Goal: Register for event/course

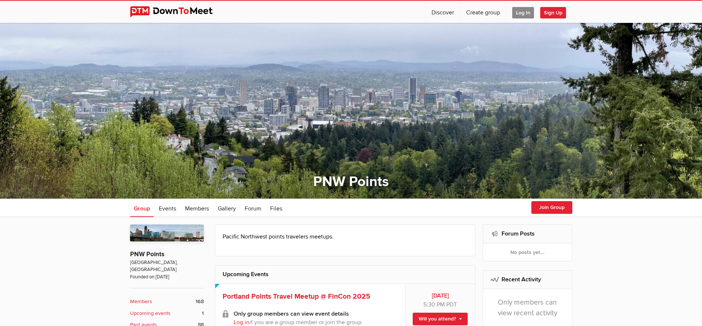
click at [527, 13] on span "Log In" at bounding box center [523, 12] width 22 height 11
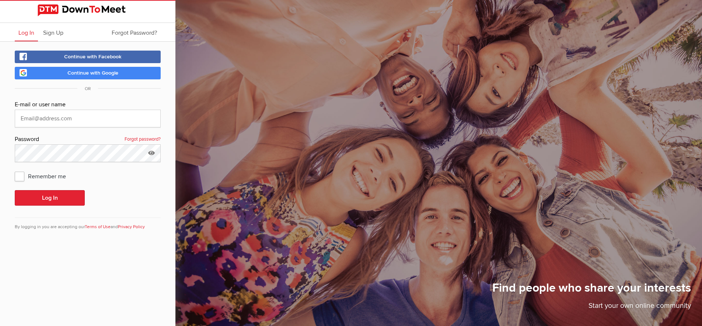
click at [83, 74] on span "Continue with Google" at bounding box center [92, 73] width 51 height 6
click at [80, 77] on link "Continue with Google" at bounding box center [88, 73] width 146 height 13
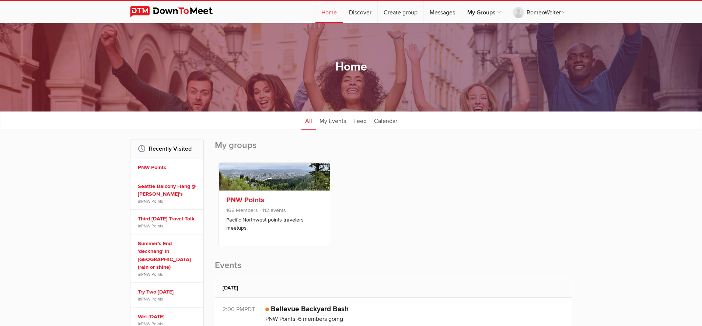
click at [278, 216] on p "Pacific Northwest points travelers meetups." at bounding box center [274, 224] width 96 height 16
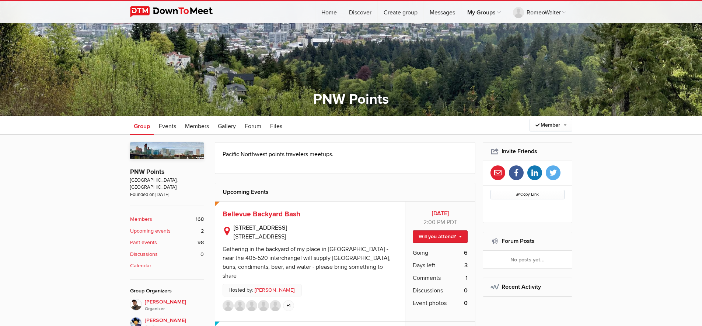
scroll to position [142, 0]
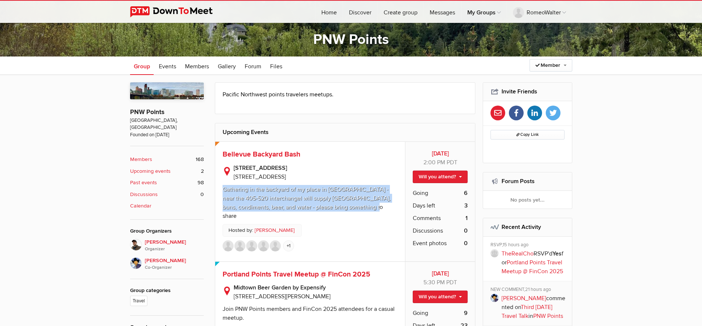
drag, startPoint x: 221, startPoint y: 186, endPoint x: 371, endPoint y: 210, distance: 151.3
click at [371, 210] on div "[DATE] [DATE] 2:00 PM PDT Event is visible to members only This event is listed…" at bounding box center [310, 201] width 190 height 119
click at [371, 210] on sp-text-read-more "Gathering in the backyard of my place in [GEOGRAPHIC_DATA] - near the 405-520 i…" at bounding box center [311, 200] width 176 height 39
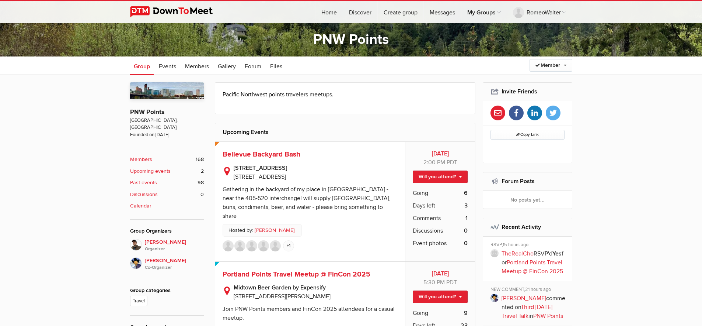
click at [255, 157] on span "Bellevue Backyard Bash" at bounding box center [262, 154] width 78 height 9
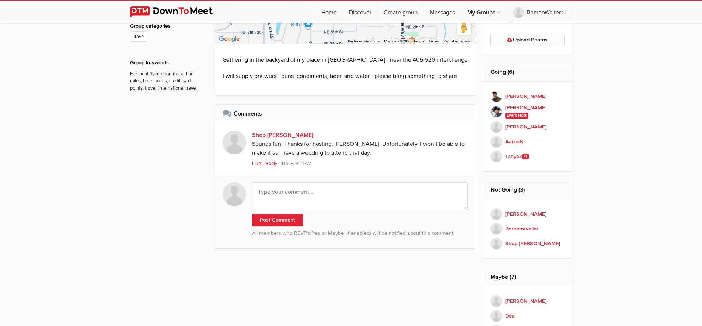
scroll to position [228, 0]
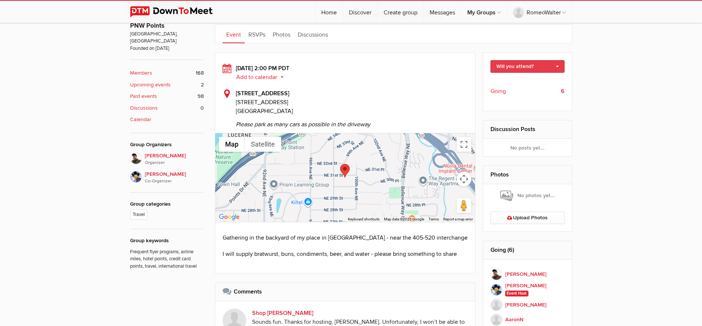
click at [556, 67] on link "Will you attend?" at bounding box center [528, 66] width 74 height 13
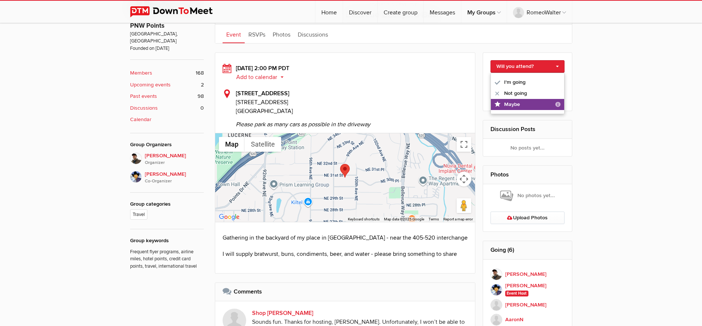
click at [519, 103] on link "Maybe "Maybe" doesn't reserve your spot. It allows you to follow the event; you…" at bounding box center [527, 104] width 73 height 11
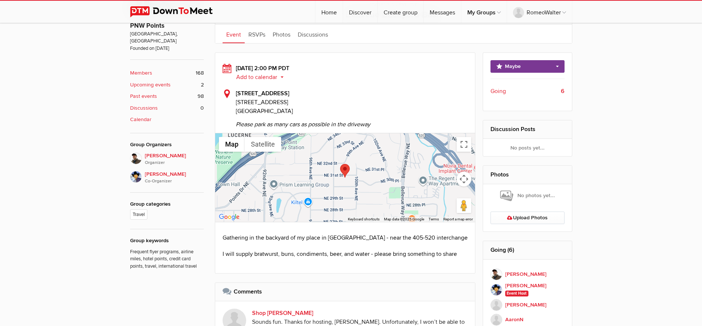
click at [606, 123] on div "Event is visible to members only This event is listed for members only; only me…" at bounding box center [351, 301] width 702 height 625
click at [606, 123] on div "Event is visible to members only This event is listed for members only; only me…" at bounding box center [351, 308] width 702 height 639
